Goal: Task Accomplishment & Management: Manage account settings

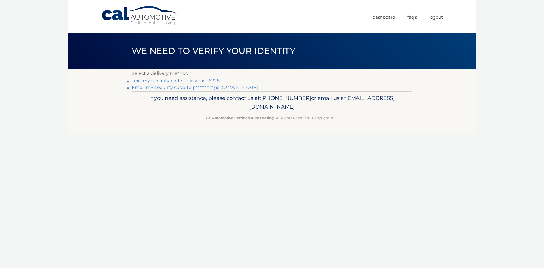
click at [156, 82] on link "Text my security code to xxx-xxx-6228" at bounding box center [176, 80] width 88 height 5
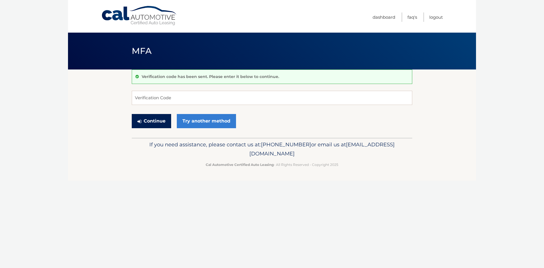
drag, startPoint x: 151, startPoint y: 122, endPoint x: 113, endPoint y: 111, distance: 39.3
click at [97, 132] on section "Verification code has been sent. Please enter it below to continue. Verificatio…" at bounding box center [272, 103] width 408 height 68
click at [168, 95] on input "Verification Code" at bounding box center [272, 98] width 280 height 14
type input "858784"
click at [155, 120] on button "Continue" at bounding box center [151, 121] width 39 height 14
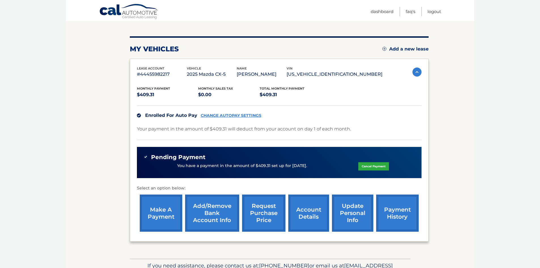
scroll to position [56, 0]
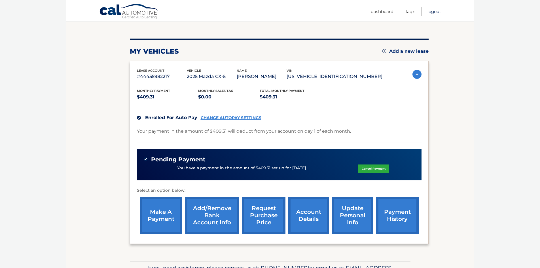
click at [436, 9] on link "Logout" at bounding box center [434, 11] width 14 height 9
